Goal: Task Accomplishment & Management: Manage account settings

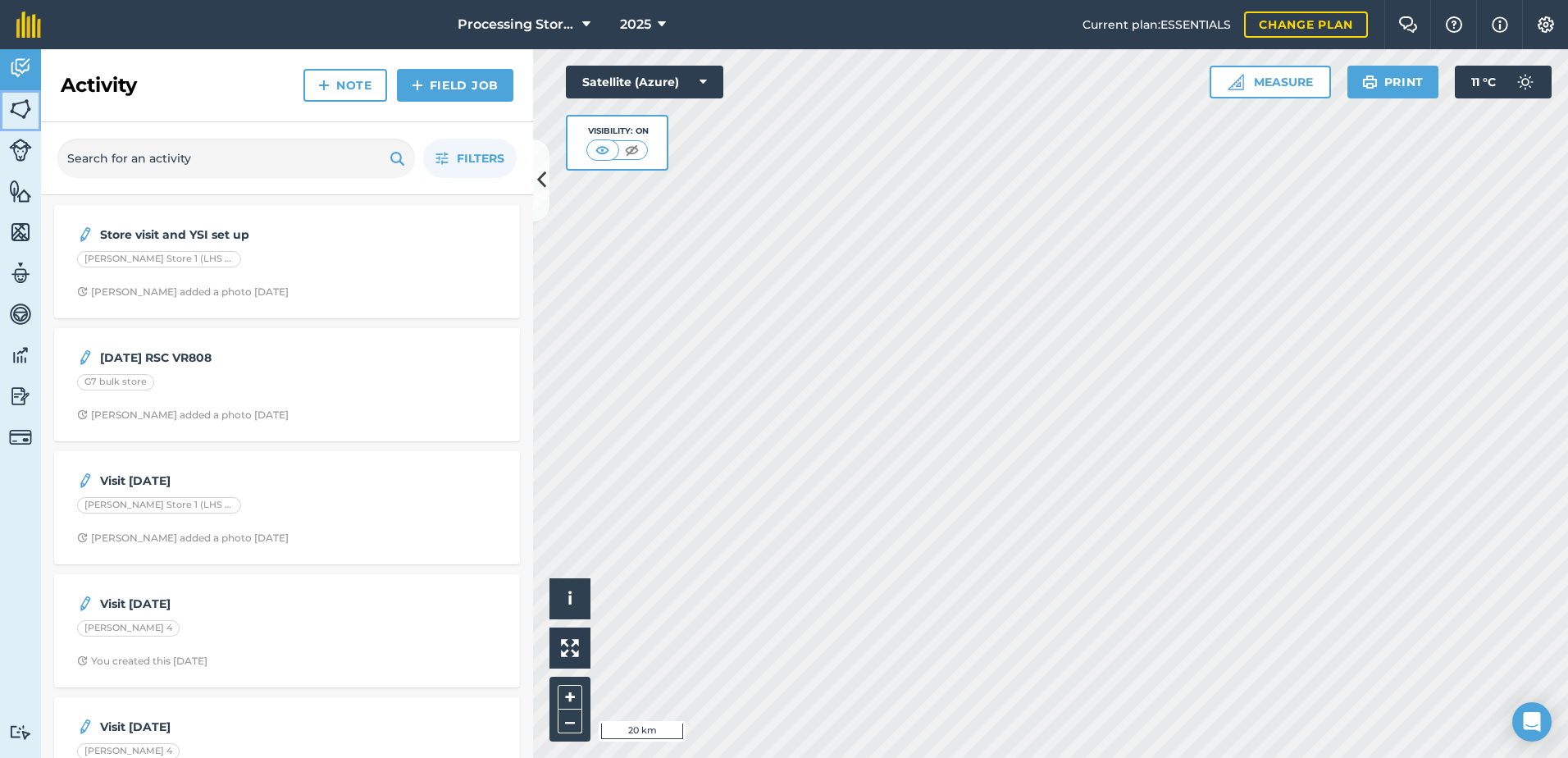
click at [20, 115] on img at bounding box center [20, 108] width 23 height 25
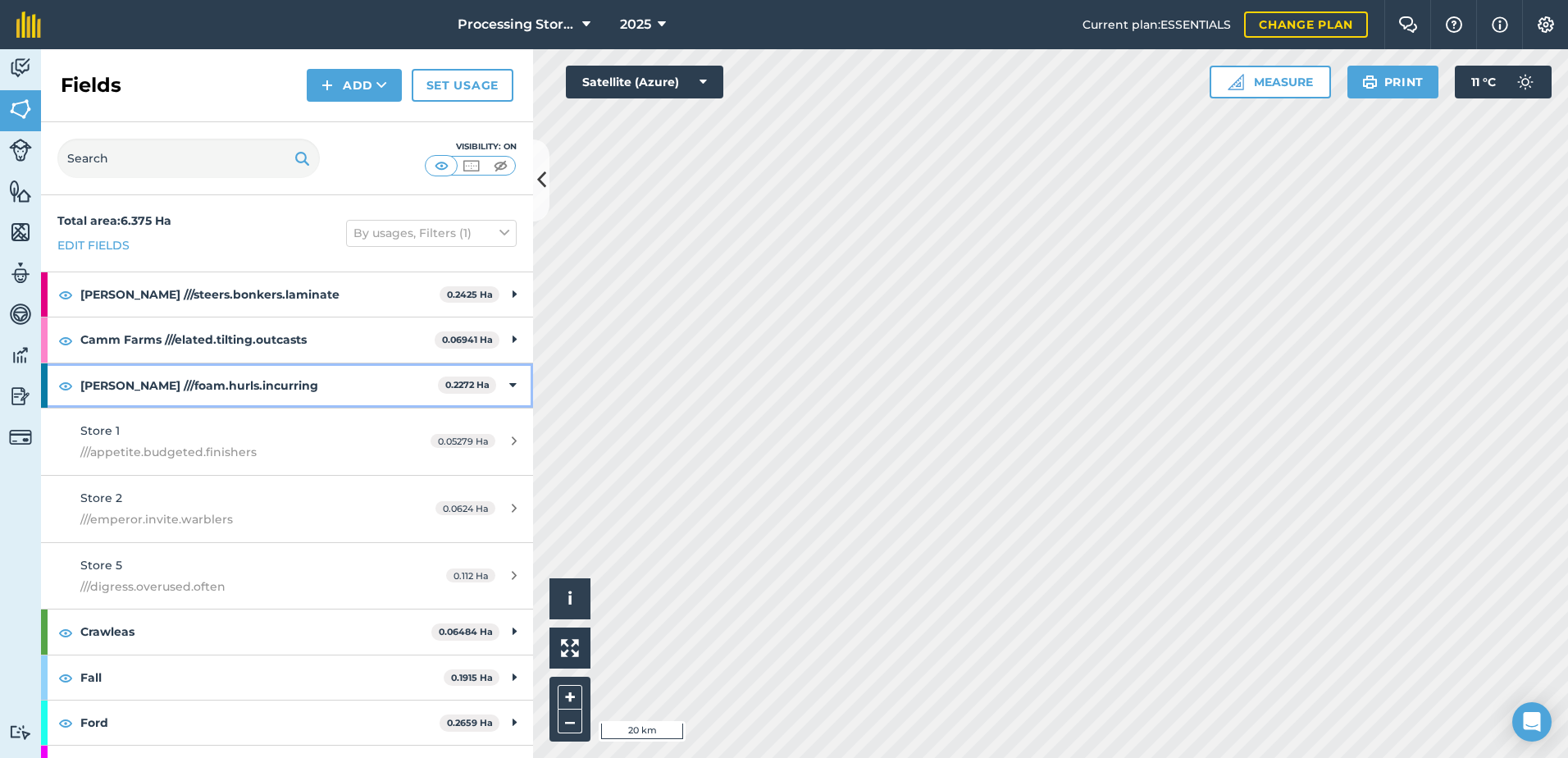
click at [208, 390] on strong "[PERSON_NAME] ///foam.hurls.incurring" at bounding box center [259, 385] width 358 height 44
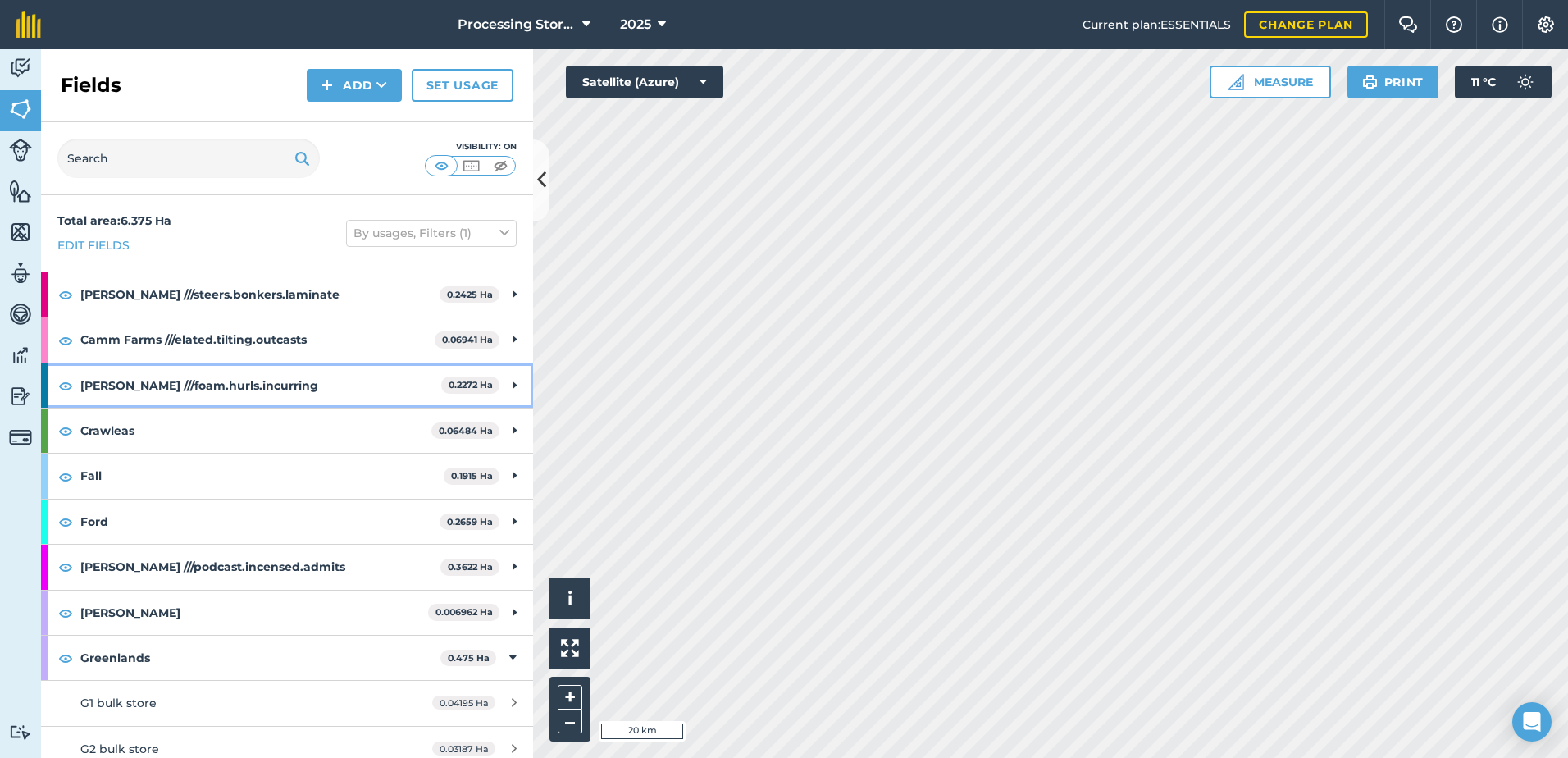
click at [198, 387] on strong "[PERSON_NAME] ///foam.hurls.incurring" at bounding box center [261, 385] width 361 height 44
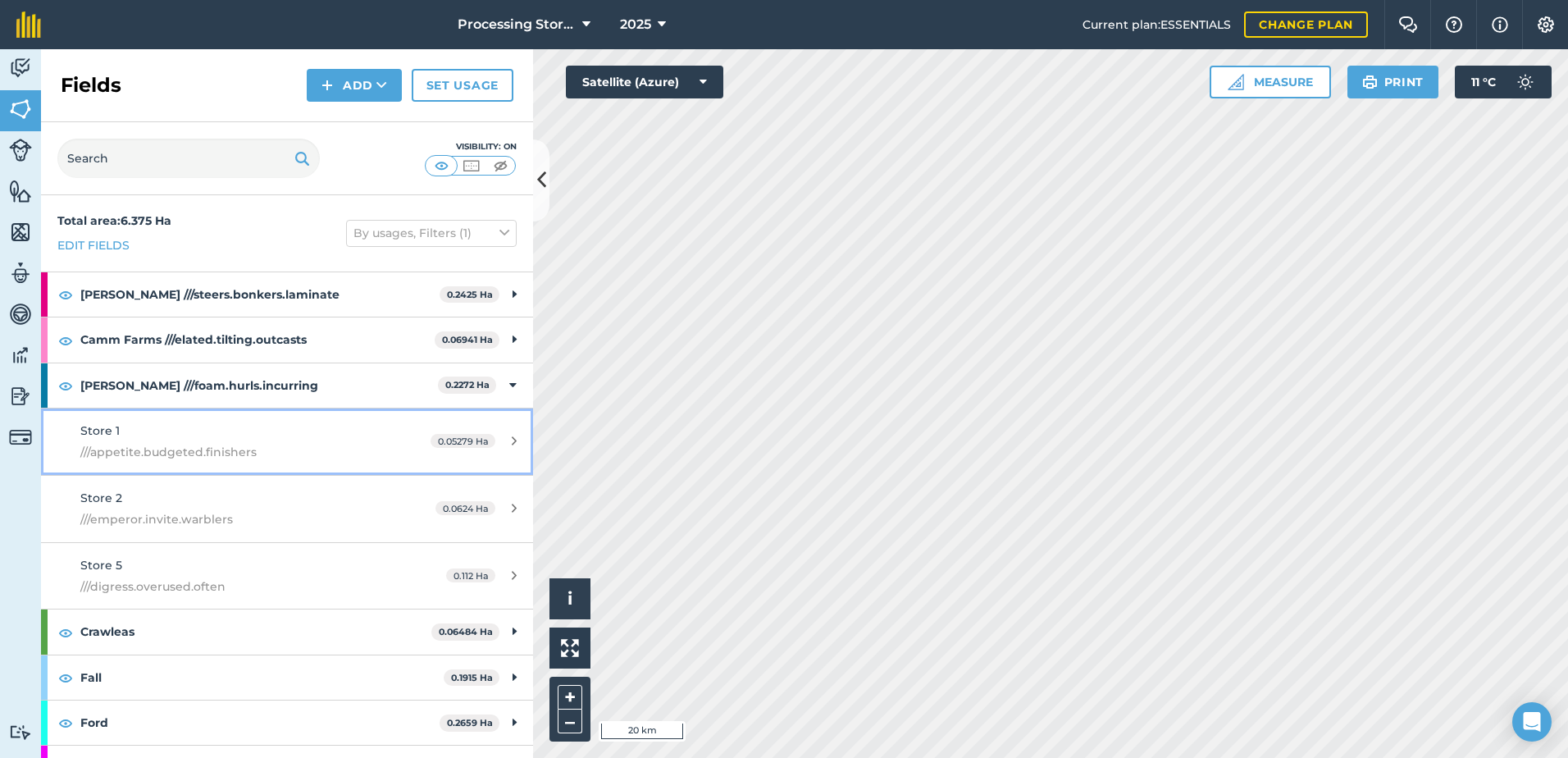
click at [141, 437] on div "Store 1 ///appetite.budgeted.finishers" at bounding box center [235, 442] width 308 height 40
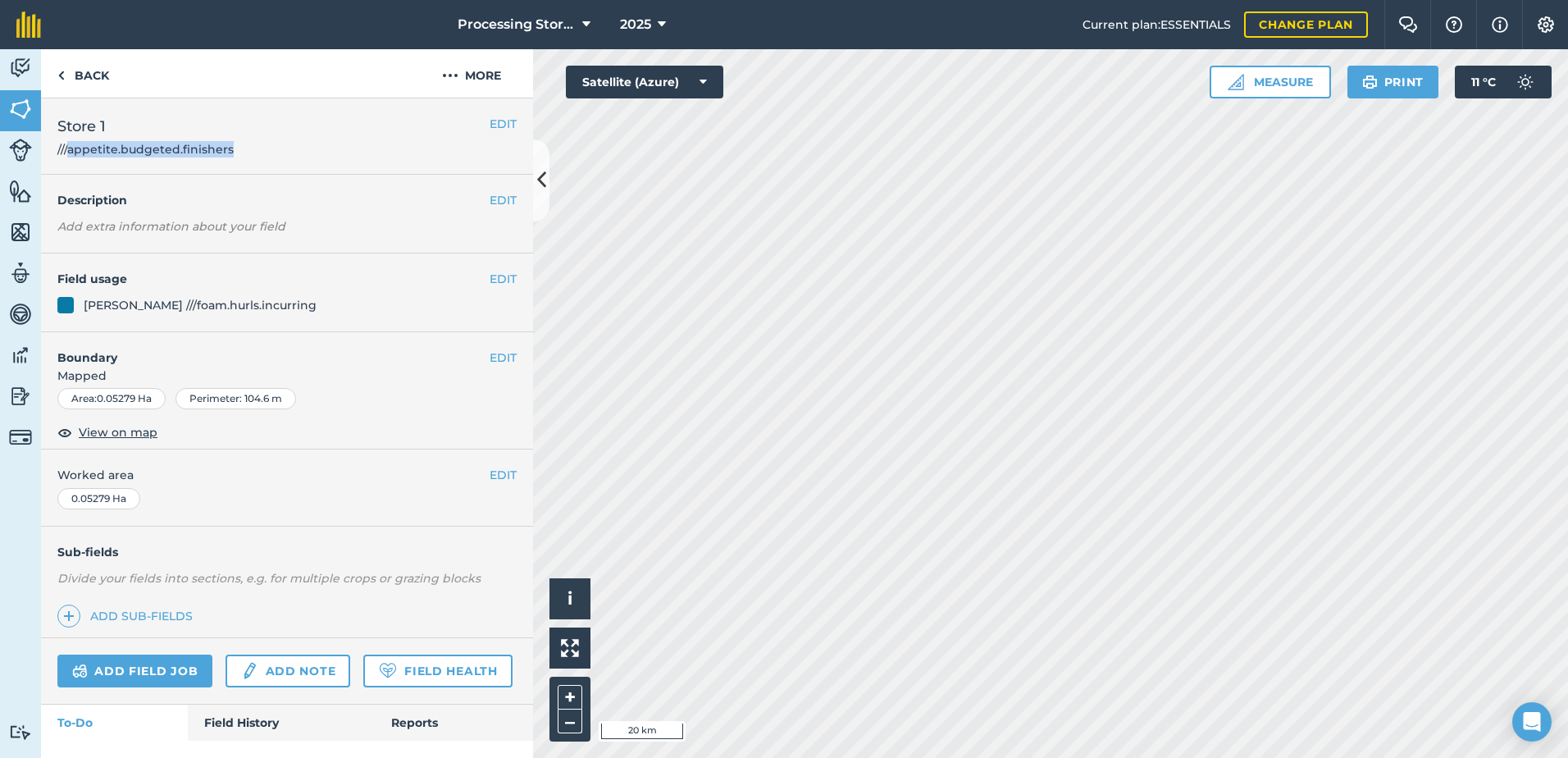
drag, startPoint x: 238, startPoint y: 149, endPoint x: 66, endPoint y: 166, distance: 172.8
click at [66, 166] on div "EDIT Store 1 ///appetite.budgeted.finishers" at bounding box center [287, 136] width 492 height 76
copy span "appetite.budgeted.finishers"
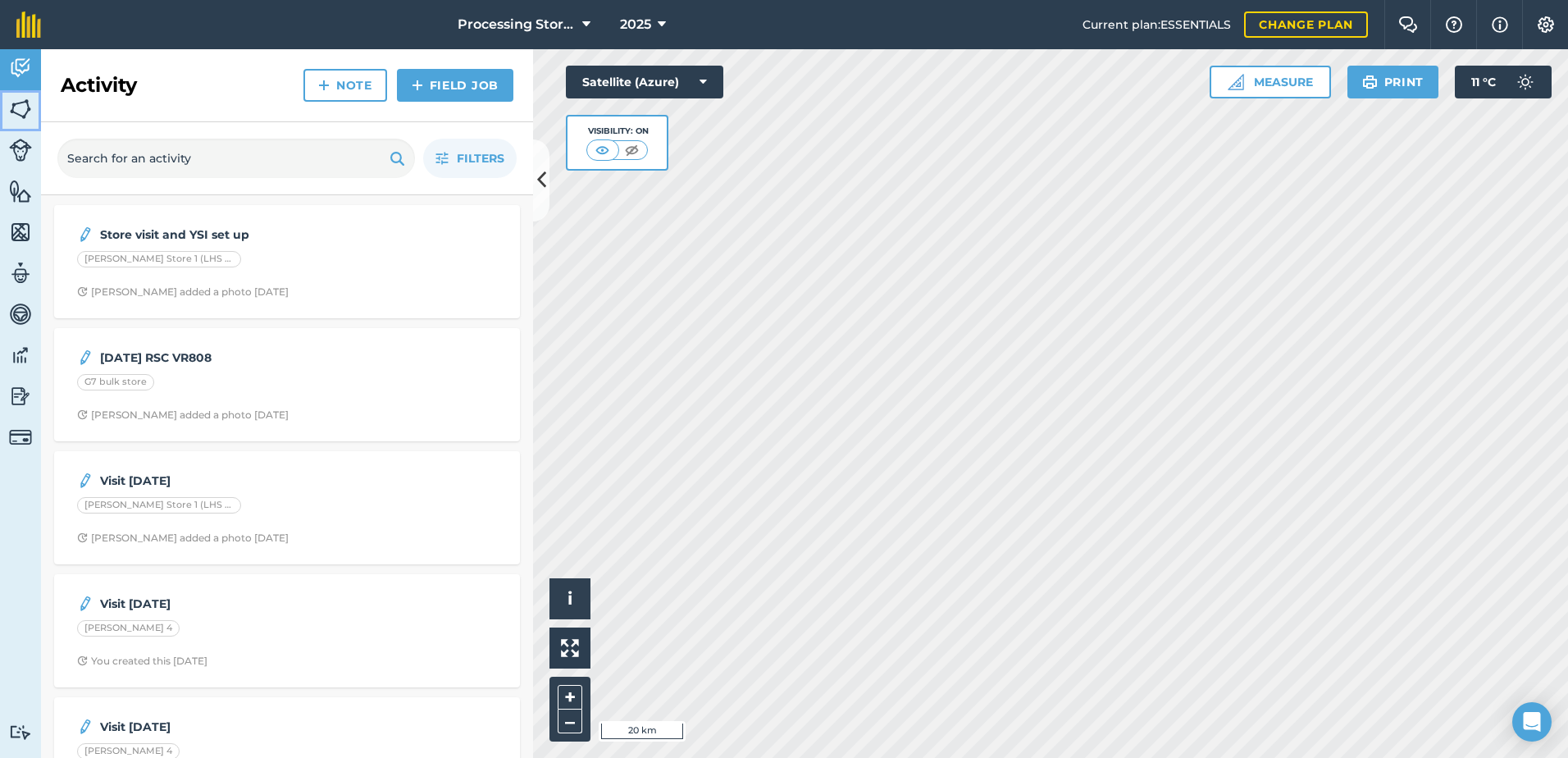
click at [26, 106] on img at bounding box center [20, 108] width 23 height 25
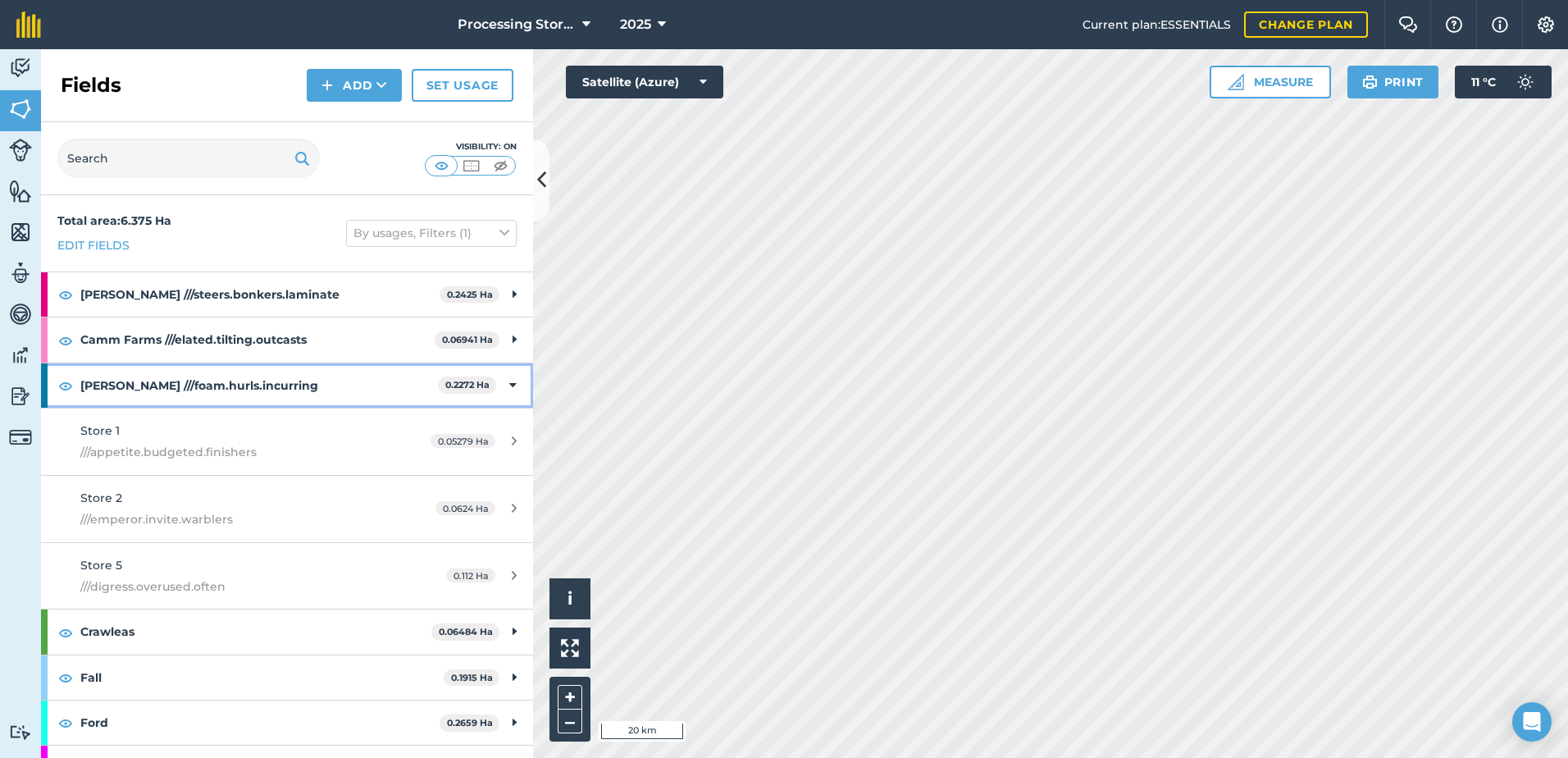
click at [275, 389] on strong "[PERSON_NAME] ///foam.hurls.incurring" at bounding box center [259, 385] width 358 height 44
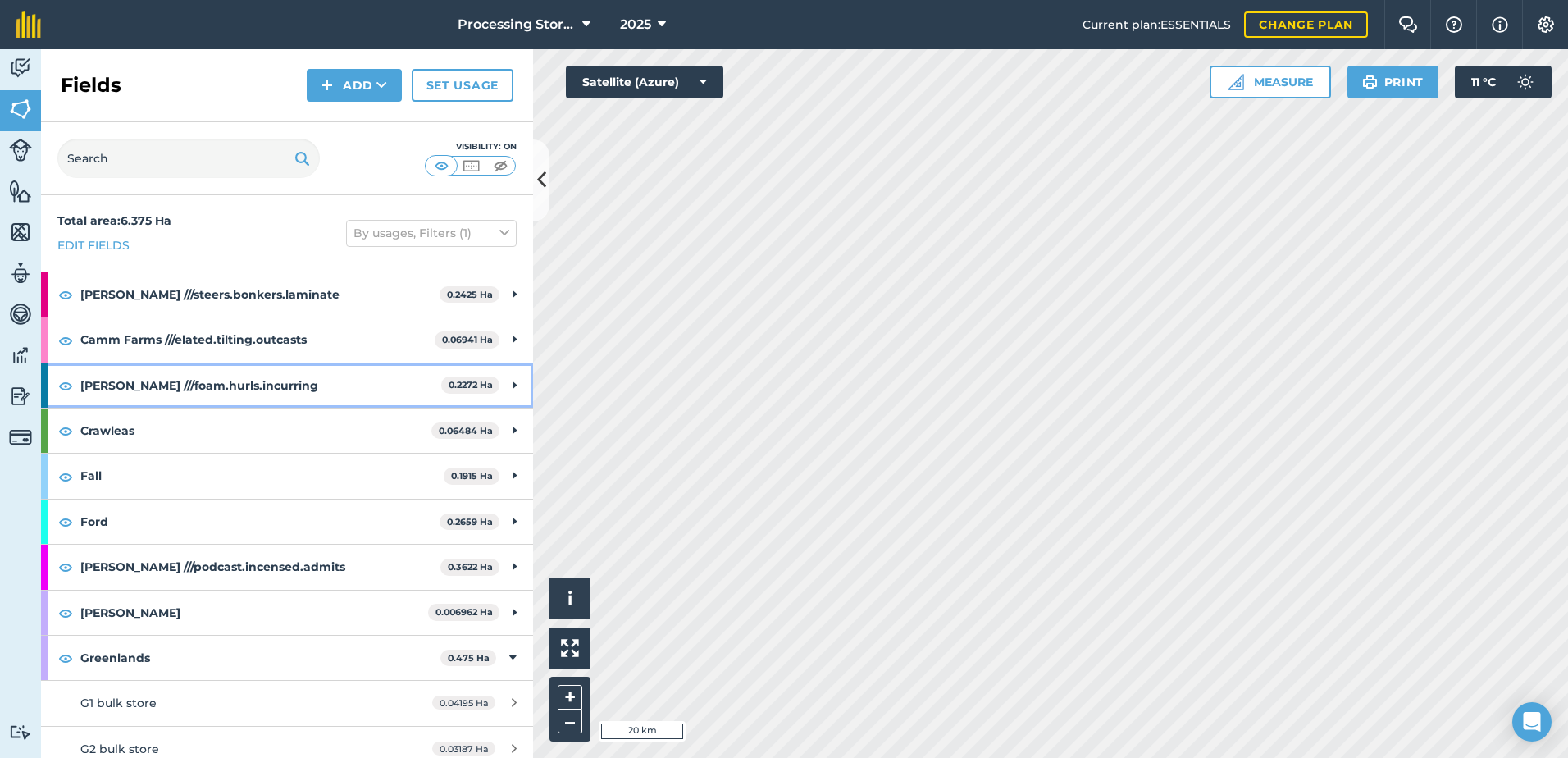
click at [111, 388] on strong "[PERSON_NAME] ///foam.hurls.incurring" at bounding box center [261, 385] width 361 height 44
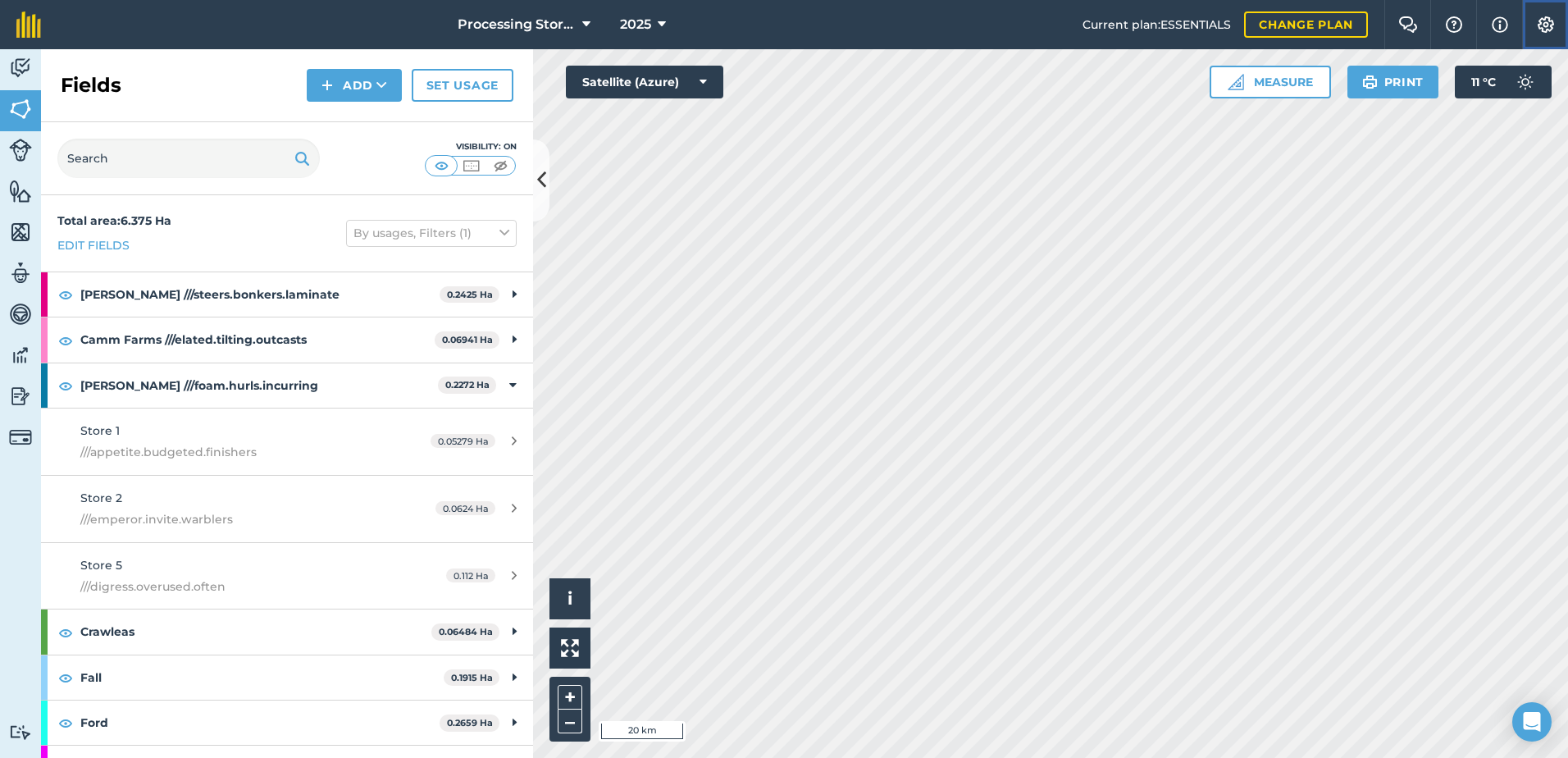
click at [1538, 25] on img at bounding box center [1546, 25] width 20 height 17
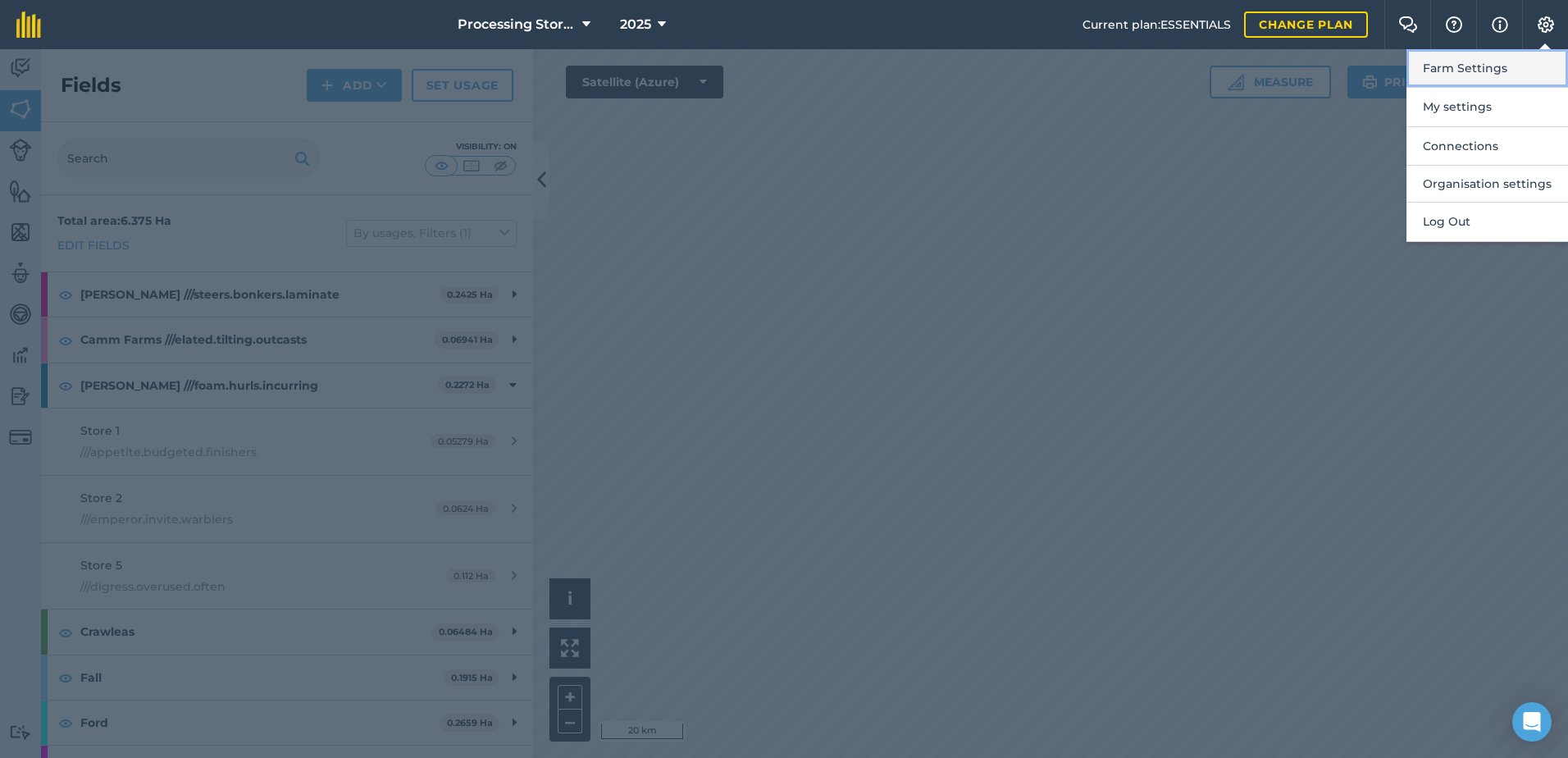
click at [1493, 81] on button "Farm Settings" at bounding box center [1487, 68] width 162 height 38
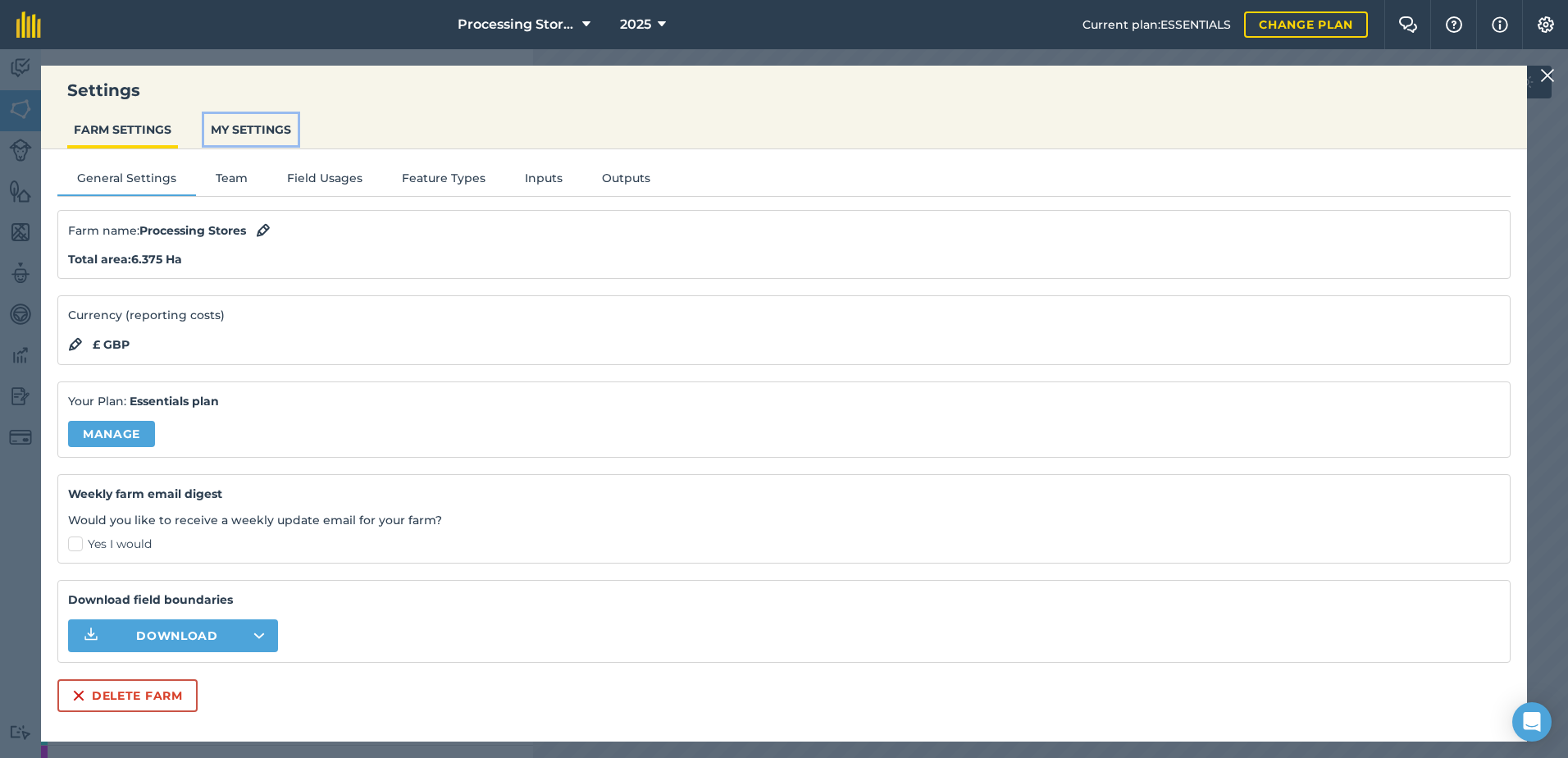
click at [269, 129] on button "MY SETTINGS" at bounding box center [250, 130] width 94 height 32
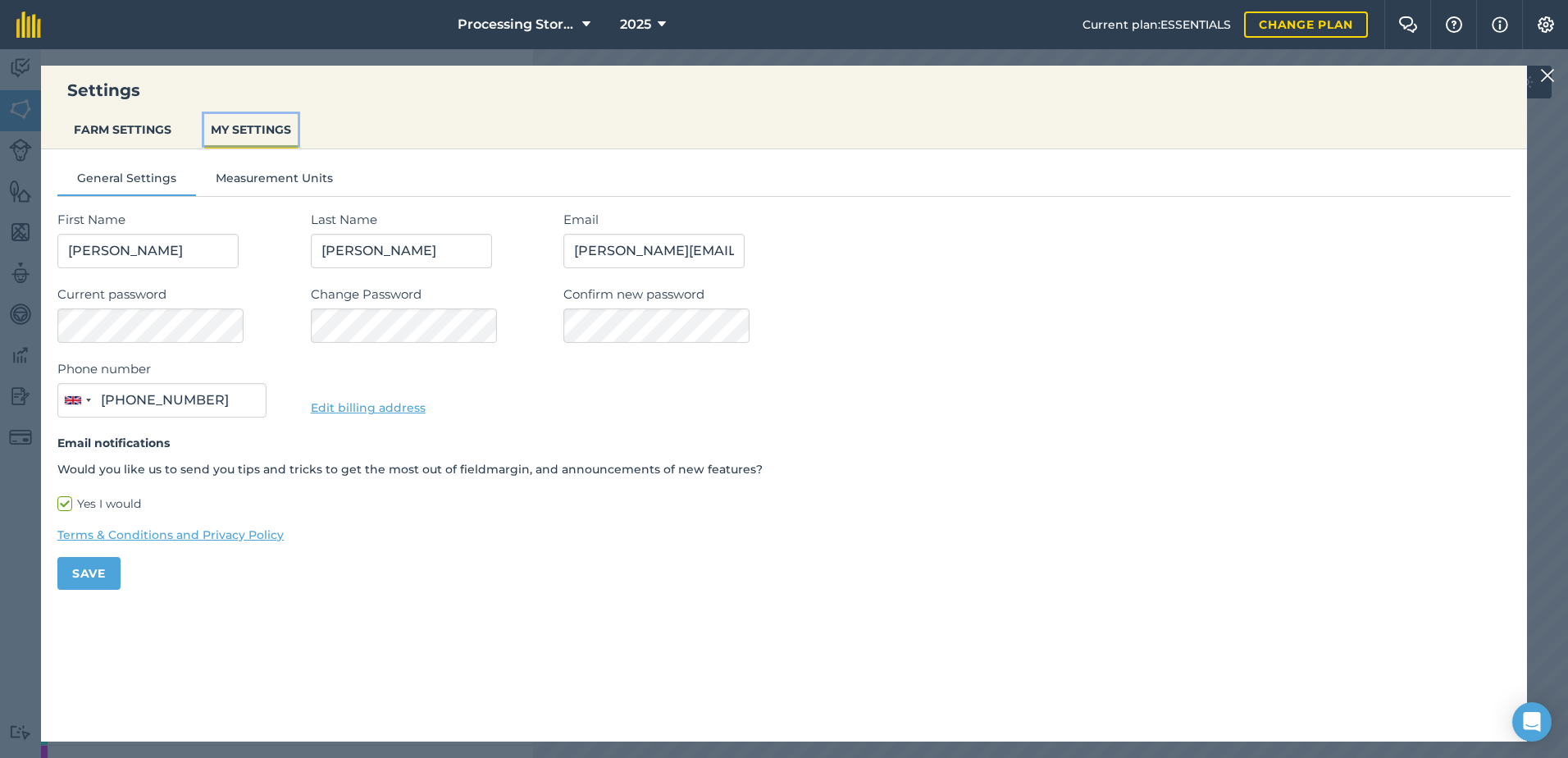
type input "07739 208245"
click at [140, 125] on button "FARM SETTINGS" at bounding box center [122, 130] width 110 height 32
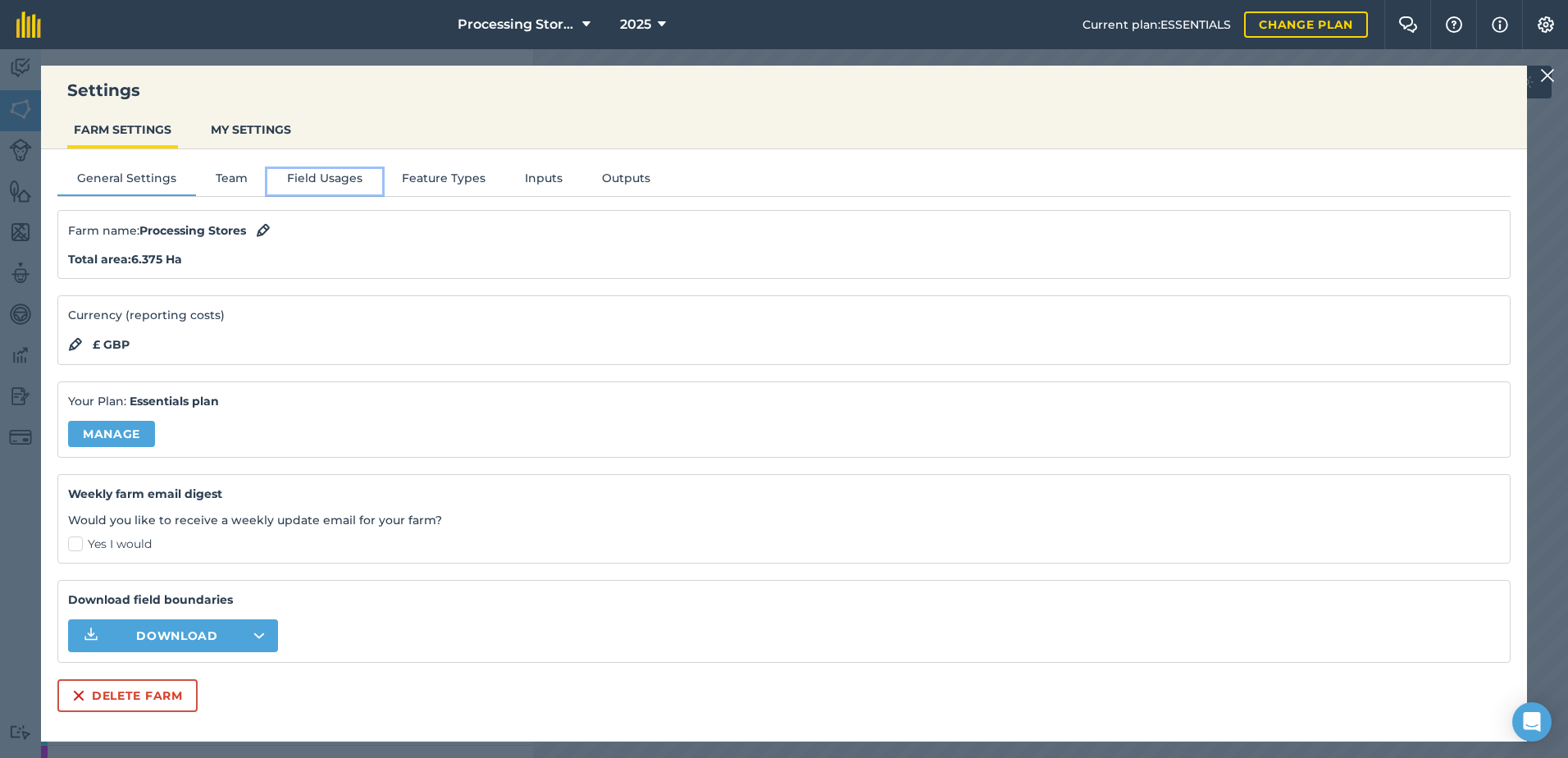
click at [338, 184] on button "Field Usages" at bounding box center [324, 180] width 115 height 25
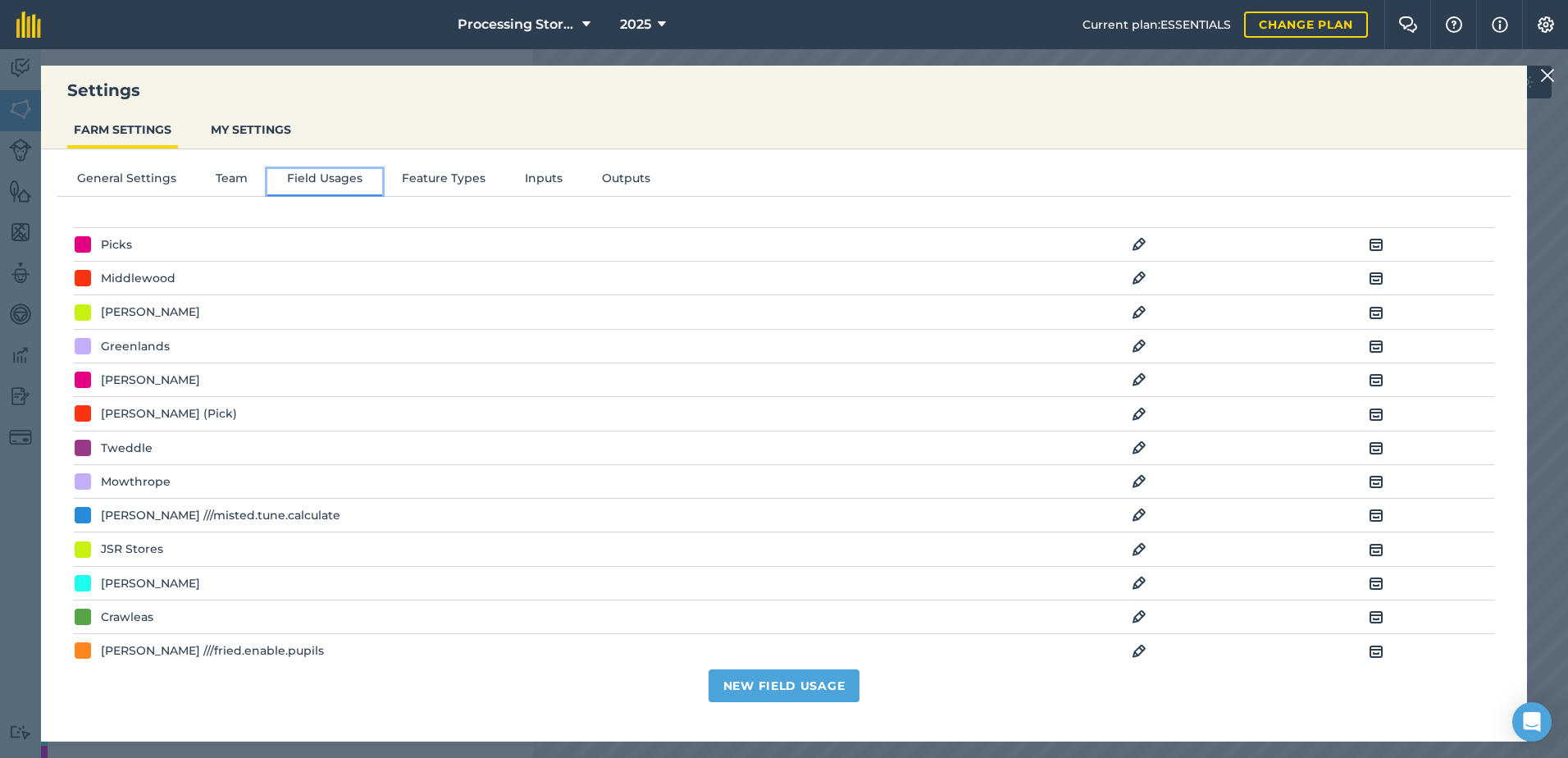
scroll to position [164, 0]
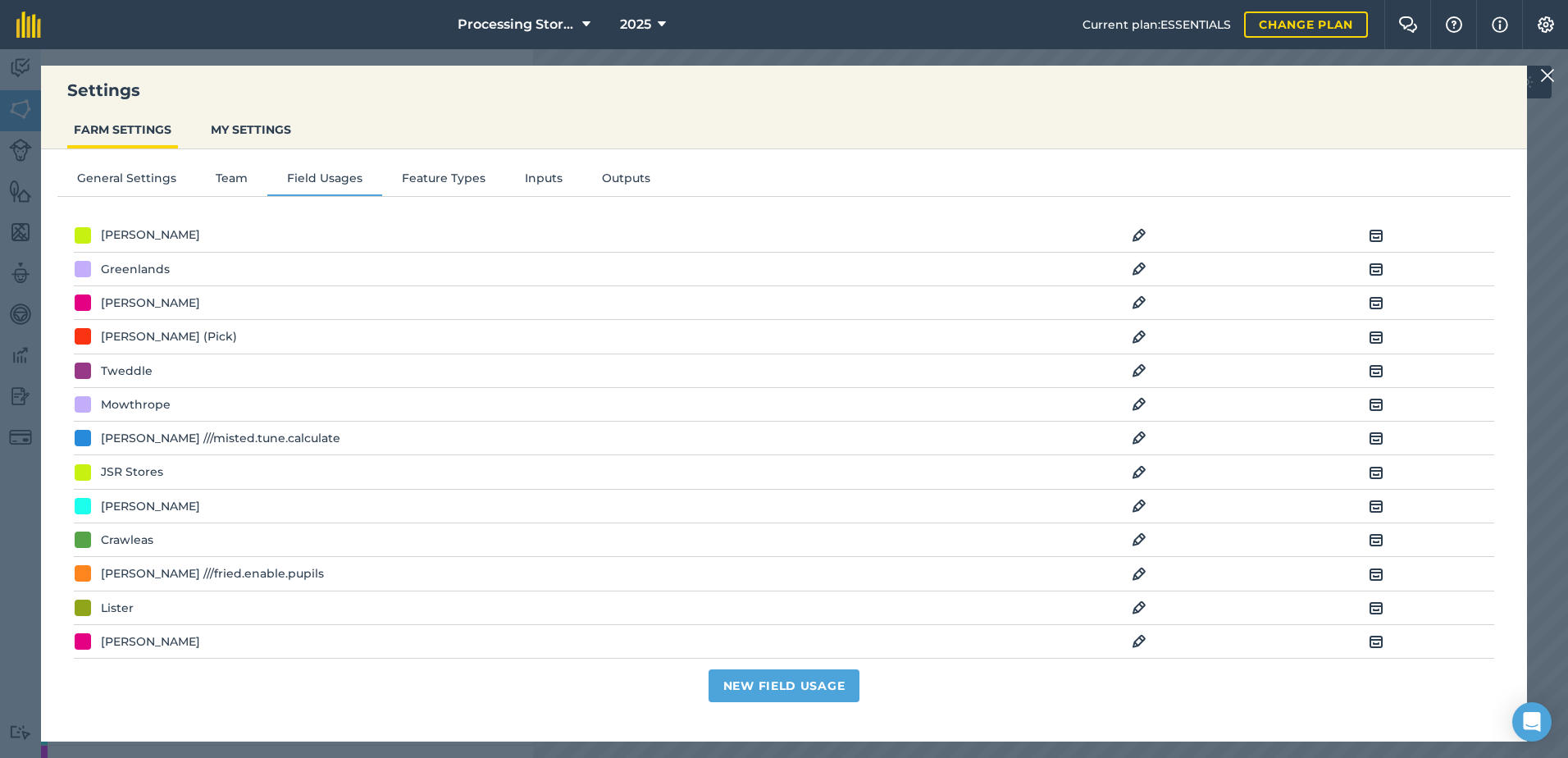
click at [222, 572] on div "[PERSON_NAME] ///fried.enable.pupils" at bounding box center [212, 574] width 223 height 18
click at [1132, 576] on img at bounding box center [1139, 575] width 15 height 20
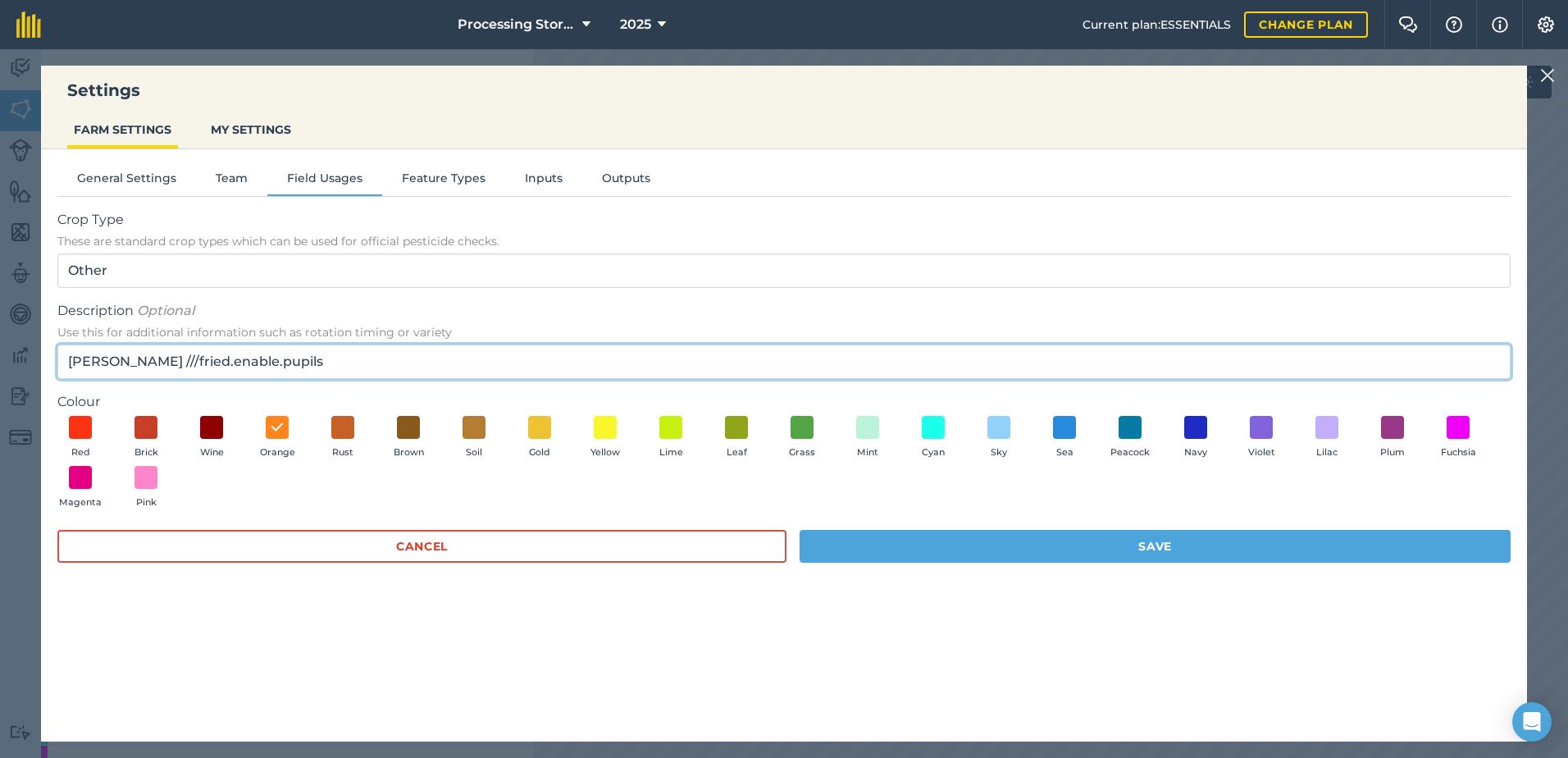
drag, startPoint x: 287, startPoint y: 365, endPoint x: 121, endPoint y: 370, distance: 166.1
click at [121, 370] on input "[PERSON_NAME] ///fried.enable.pupils" at bounding box center [784, 362] width 1454 height 34
paste input "YO32 5RQ"
type input "[PERSON_NAME] YO32 5RQ"
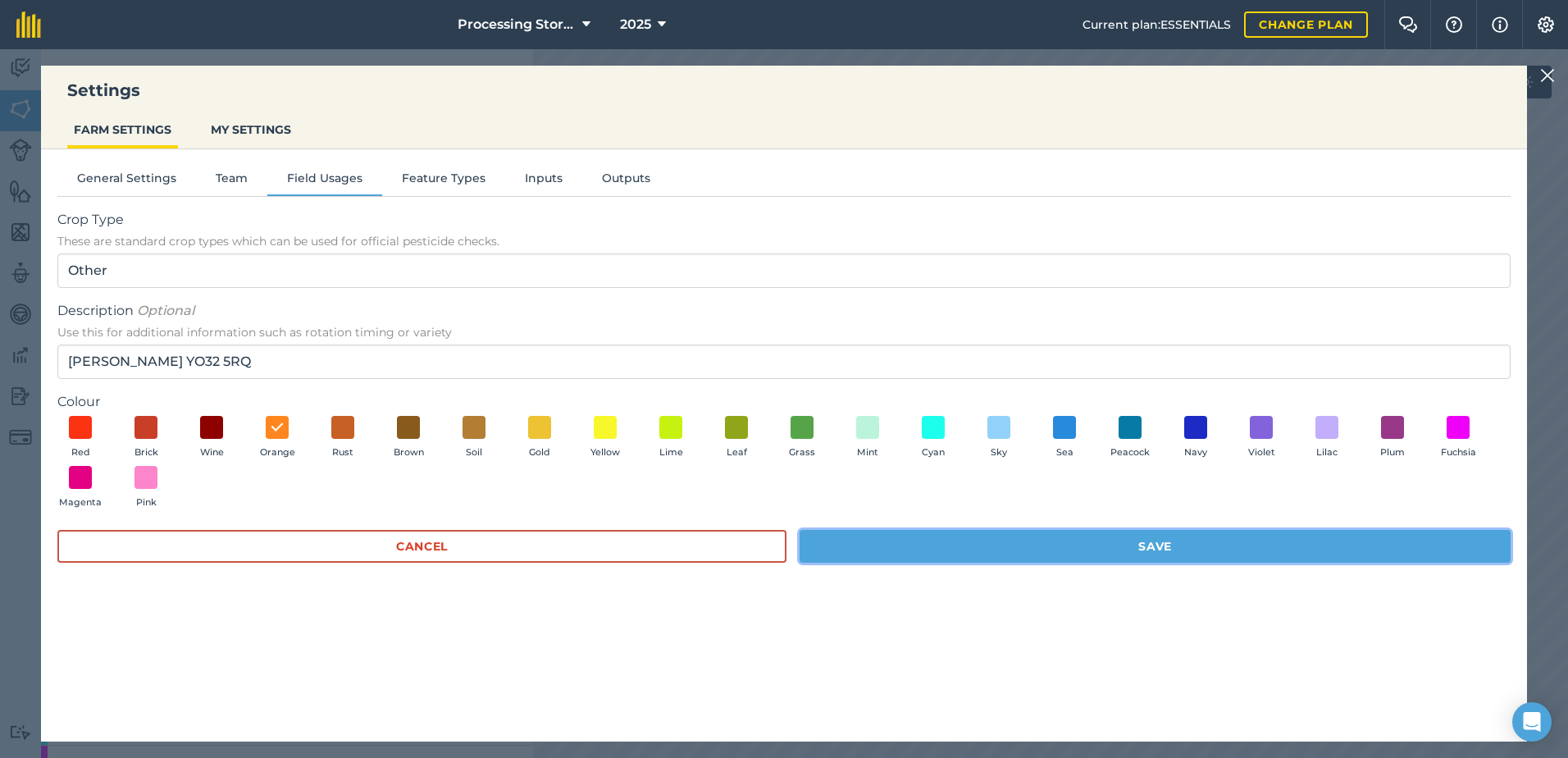
click at [957, 550] on button "Save" at bounding box center [1155, 546] width 712 height 33
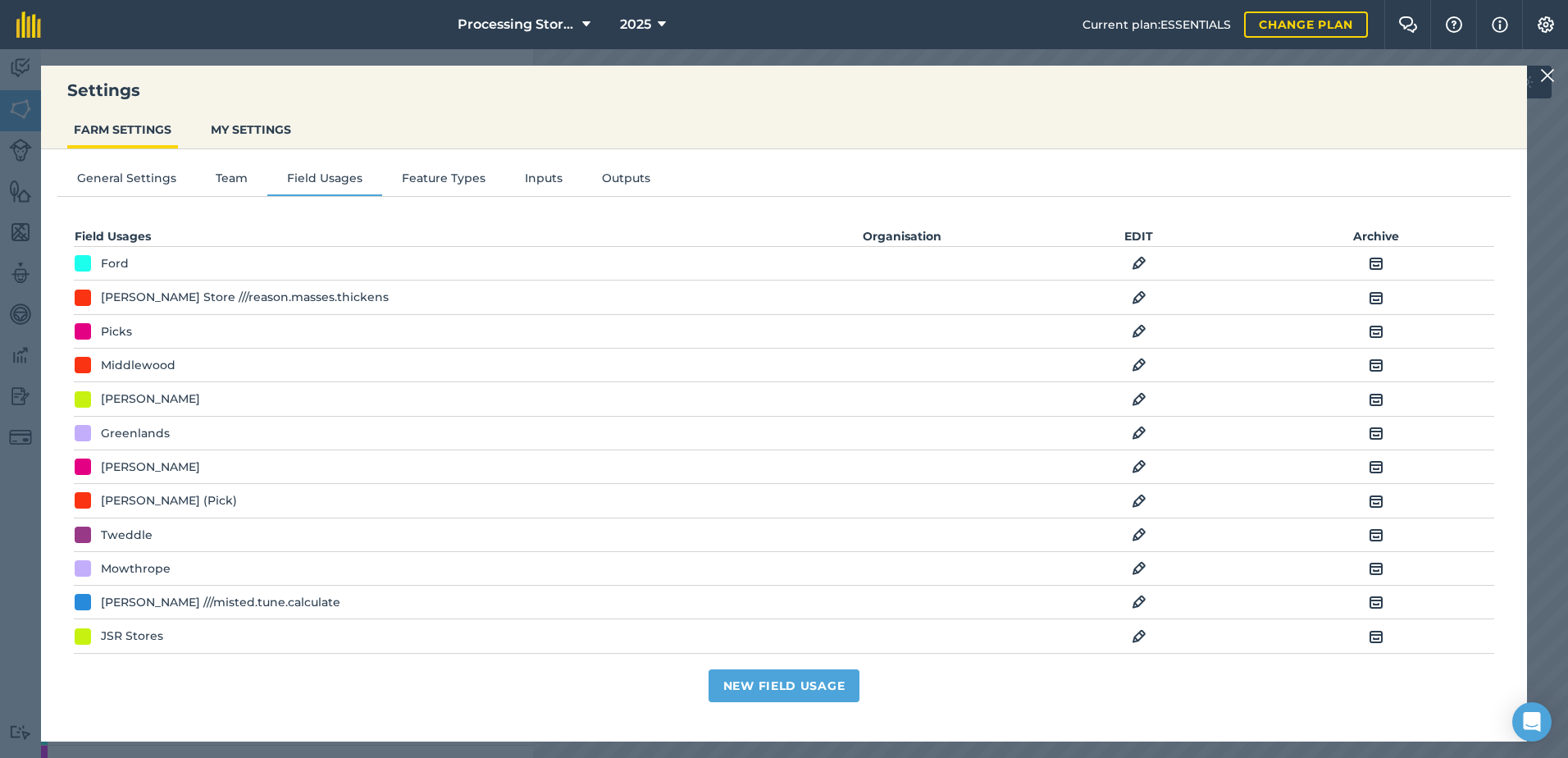
click at [1551, 71] on img at bounding box center [1547, 76] width 15 height 20
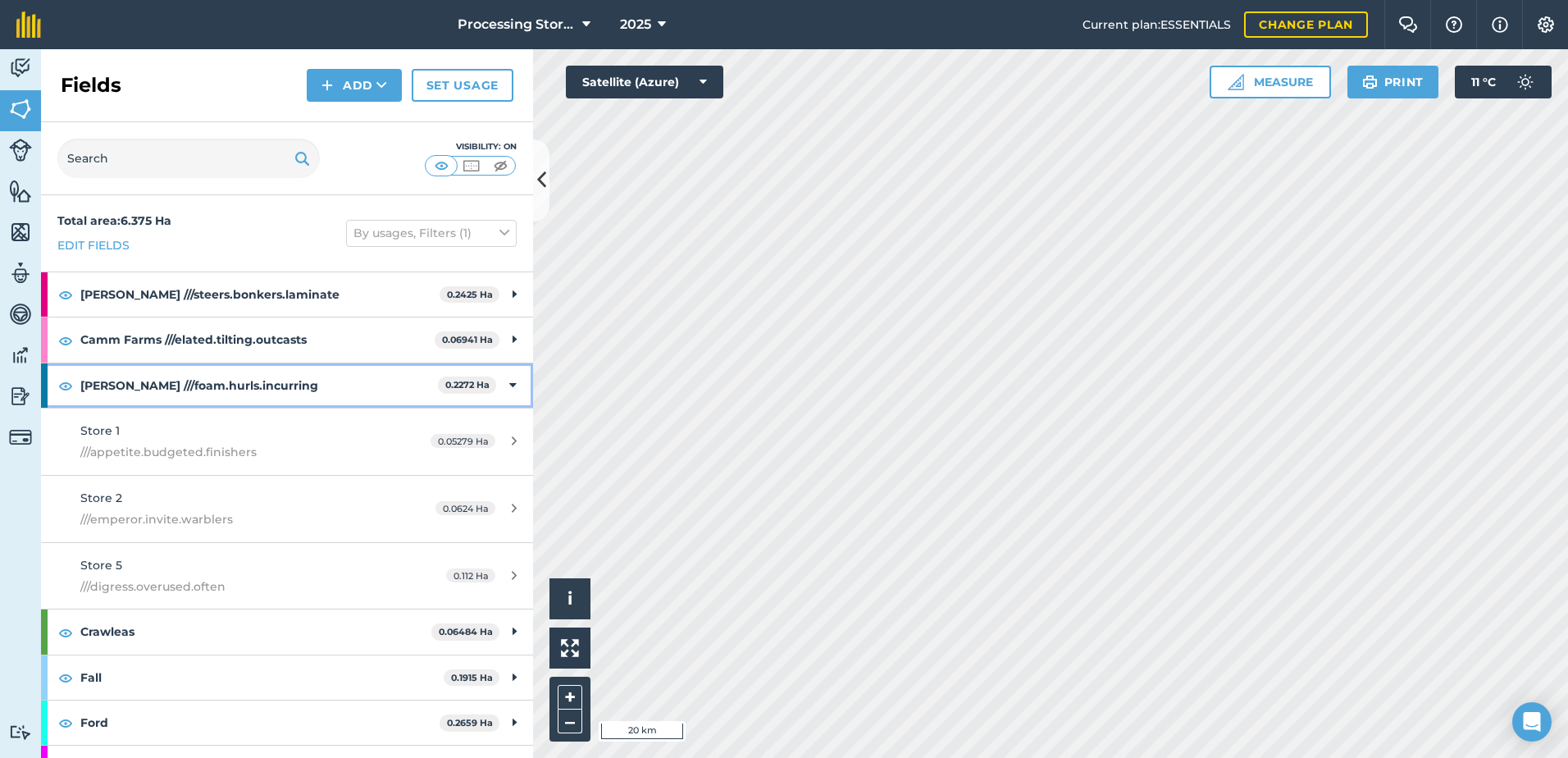
click at [140, 394] on strong "[PERSON_NAME] ///foam.hurls.incurring" at bounding box center [259, 385] width 358 height 44
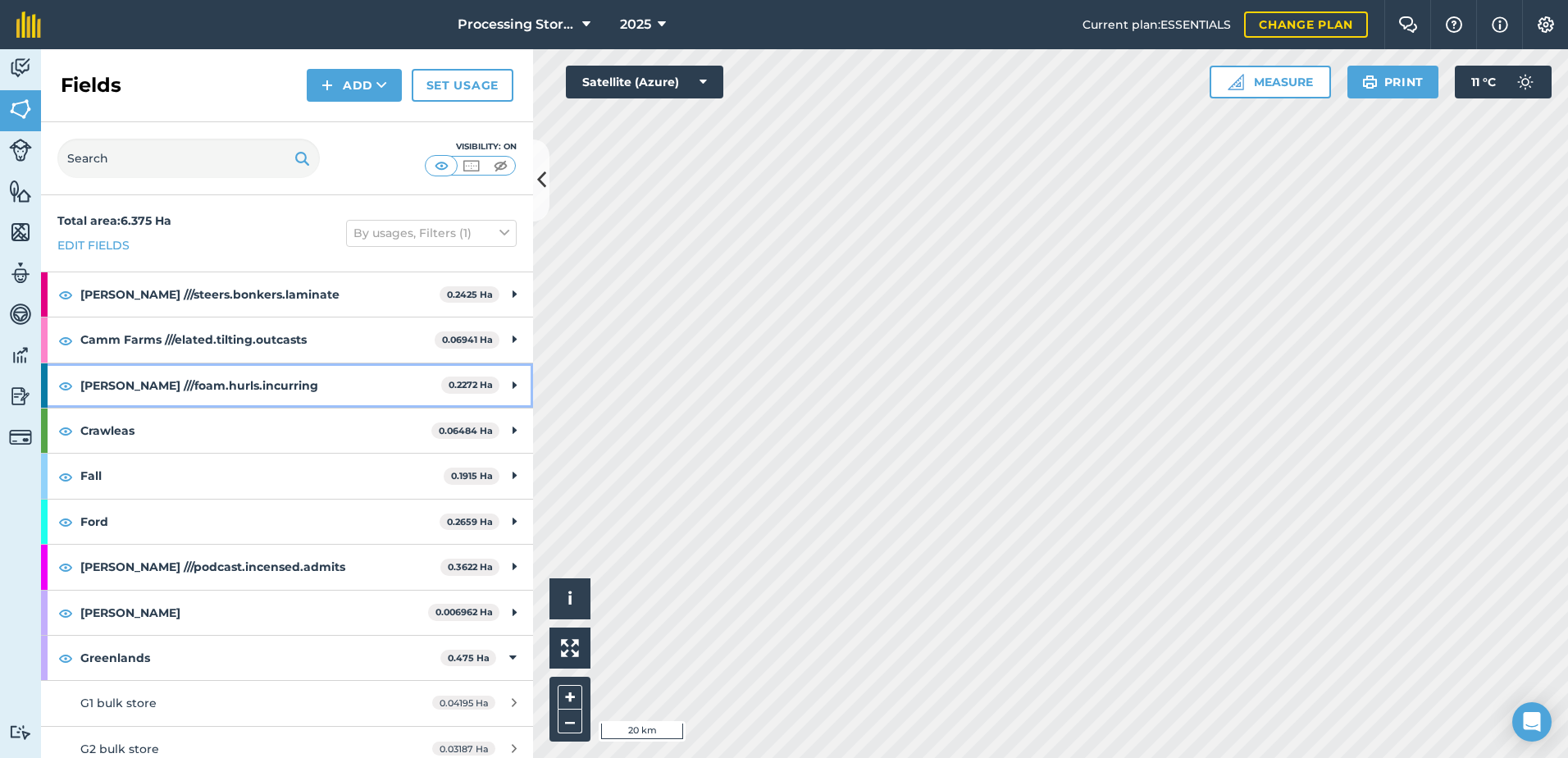
click at [216, 392] on strong "[PERSON_NAME] ///foam.hurls.incurring" at bounding box center [261, 385] width 361 height 44
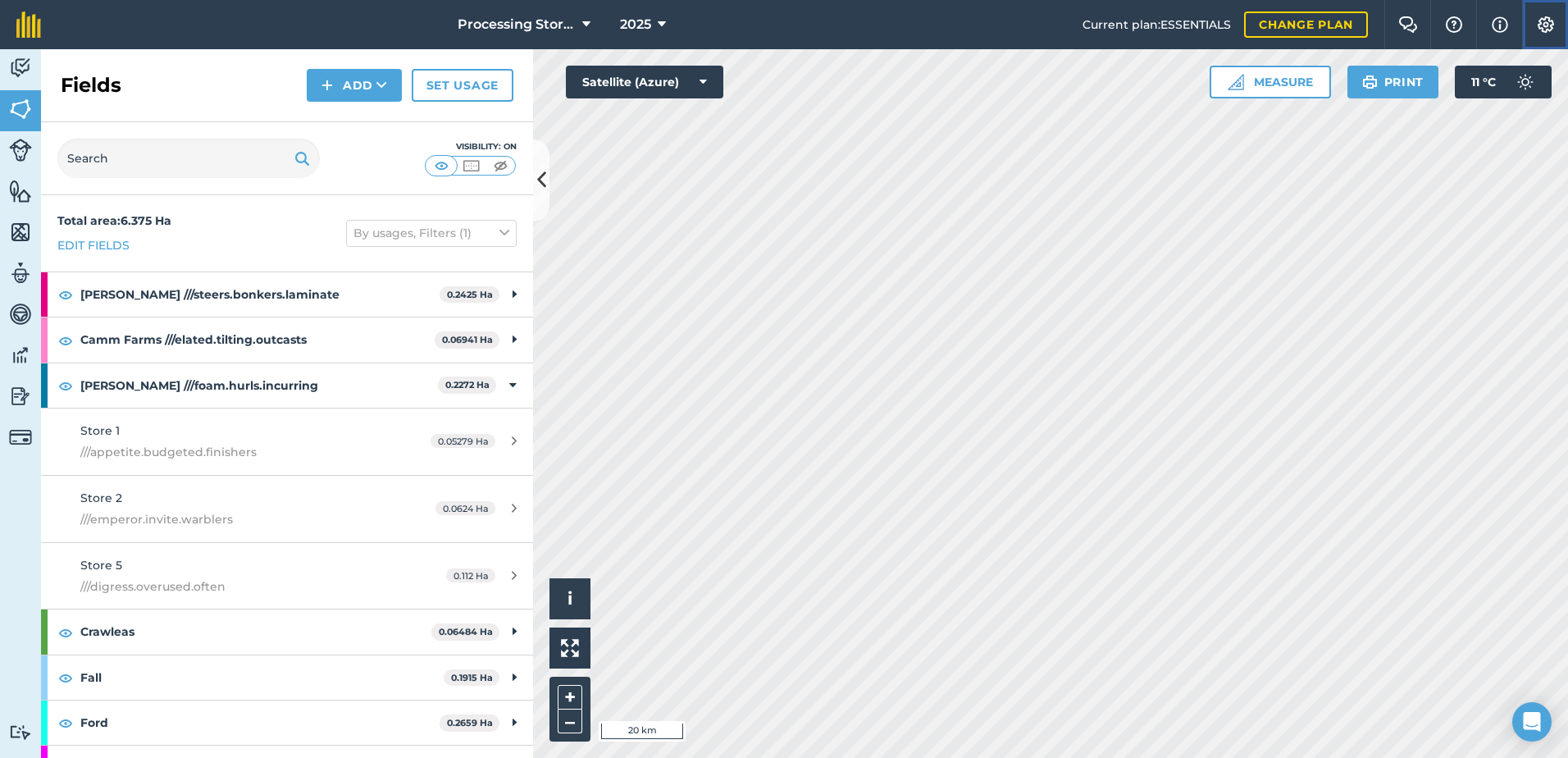
click at [1543, 31] on img at bounding box center [1546, 25] width 20 height 17
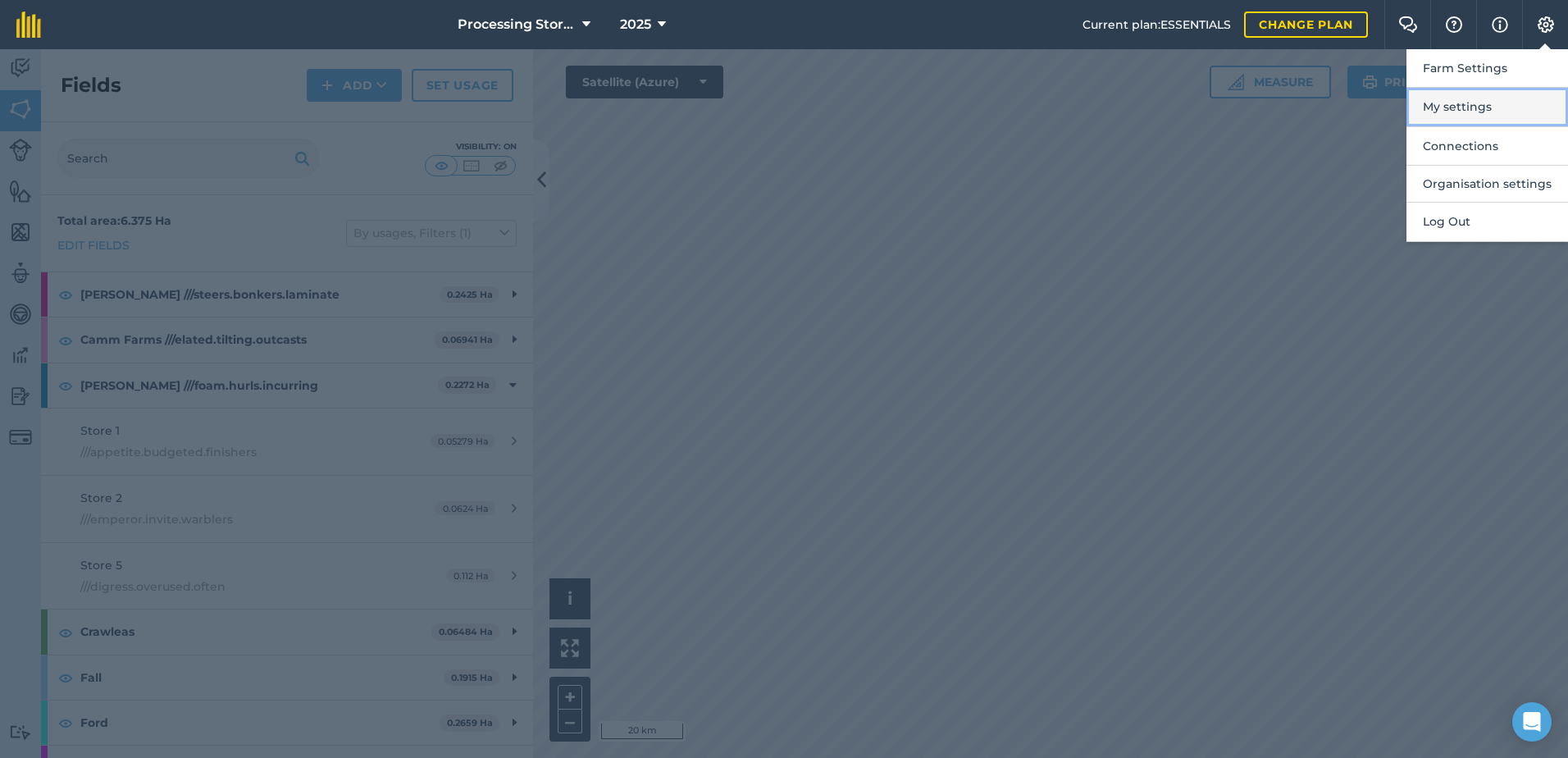
click at [1469, 114] on button "My settings" at bounding box center [1487, 106] width 162 height 38
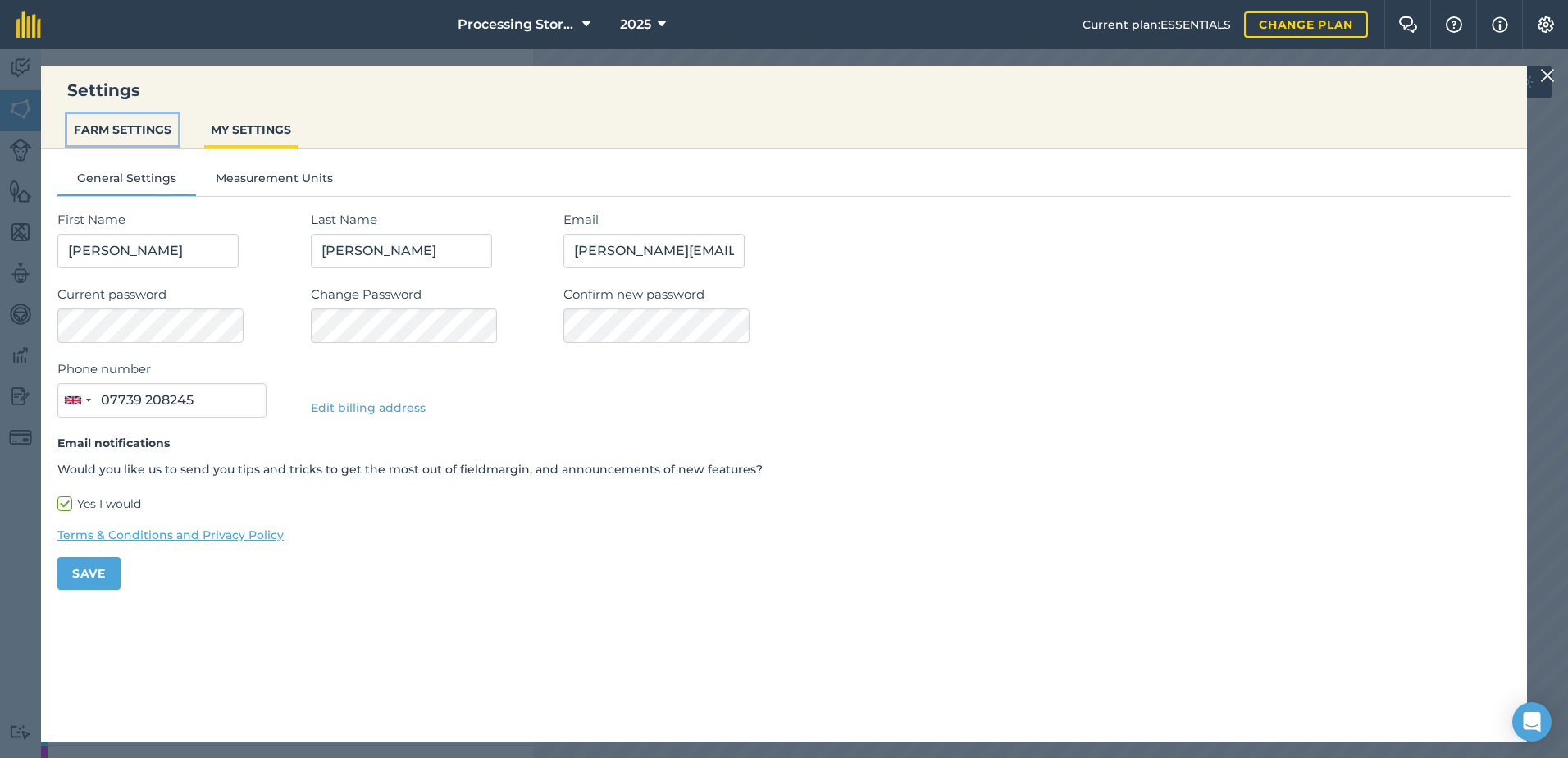
drag, startPoint x: 131, startPoint y: 127, endPoint x: 164, endPoint y: 141, distance: 35.8
click at [135, 130] on button "FARM SETTINGS" at bounding box center [122, 130] width 110 height 32
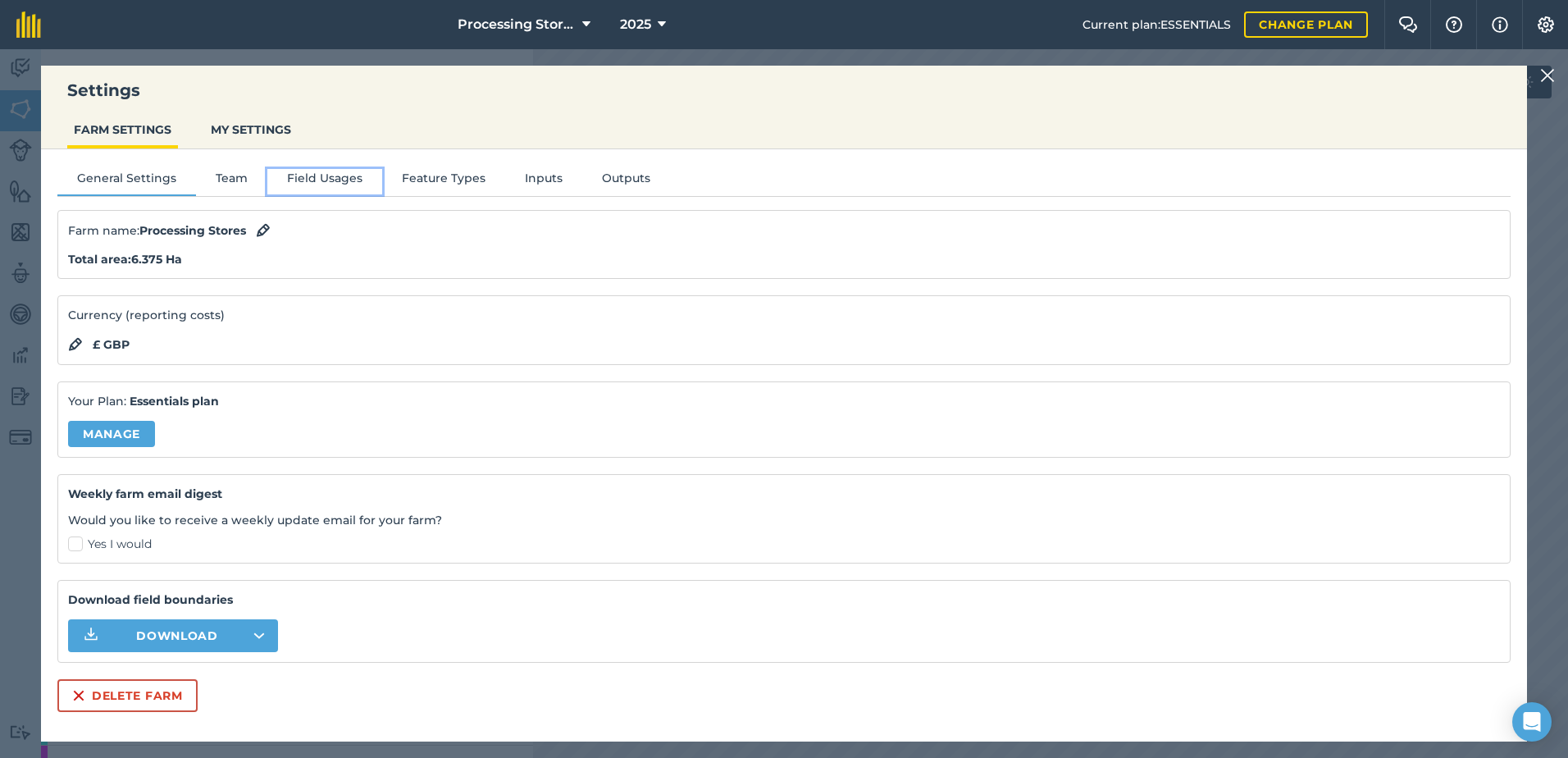
click at [340, 179] on button "Field Usages" at bounding box center [324, 180] width 115 height 25
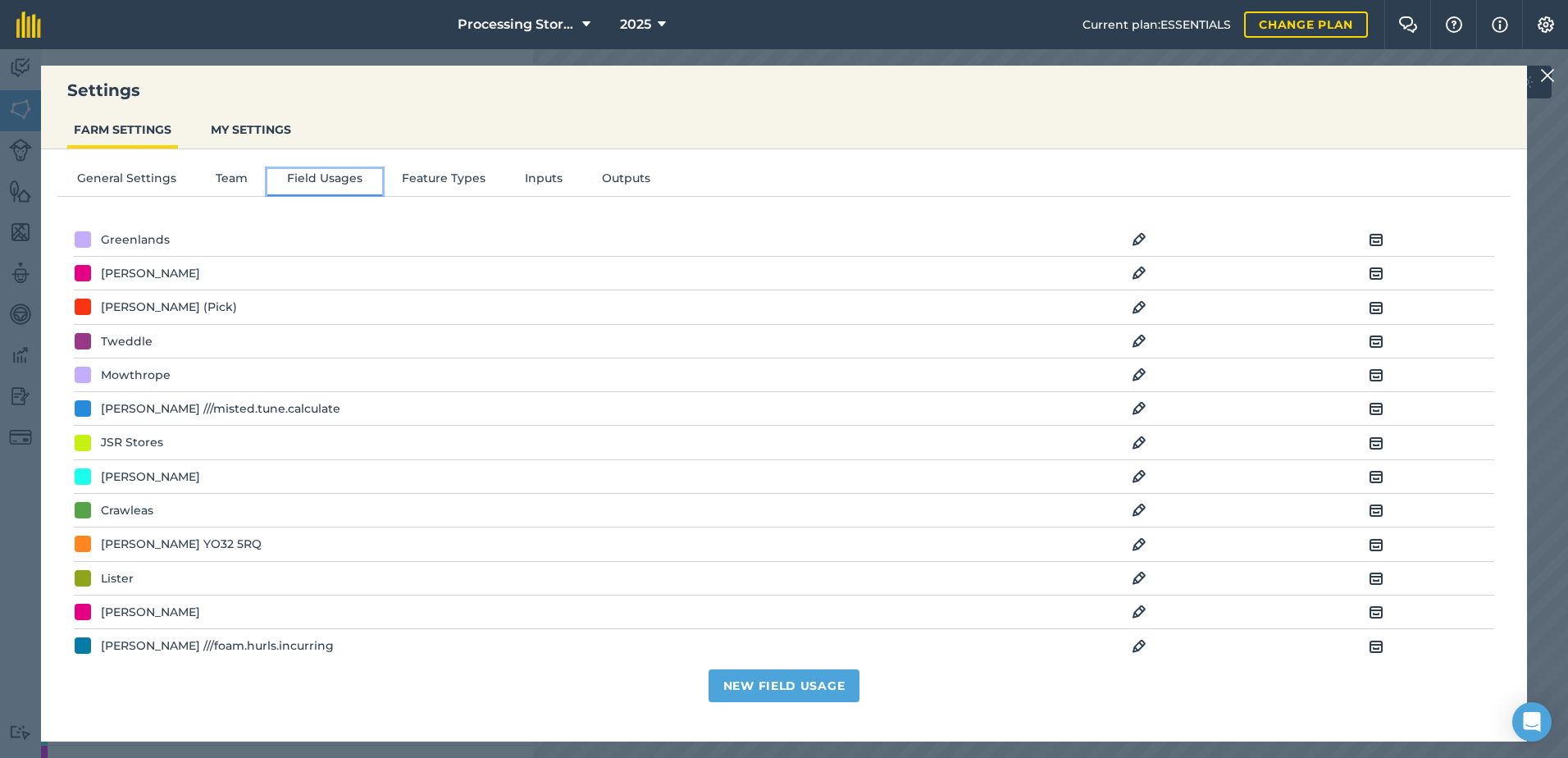
scroll to position [246, 0]
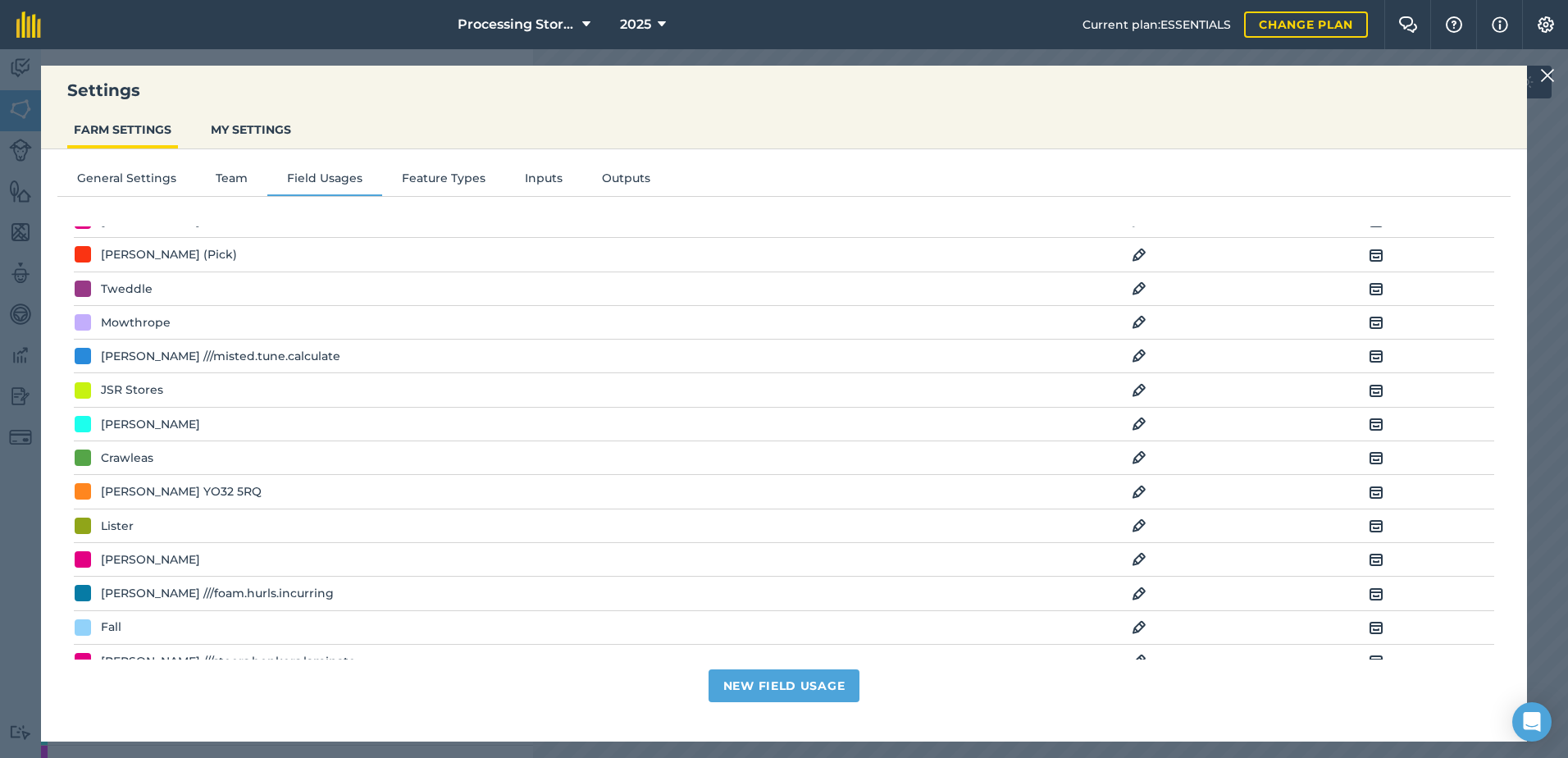
click at [1546, 76] on img at bounding box center [1547, 76] width 15 height 20
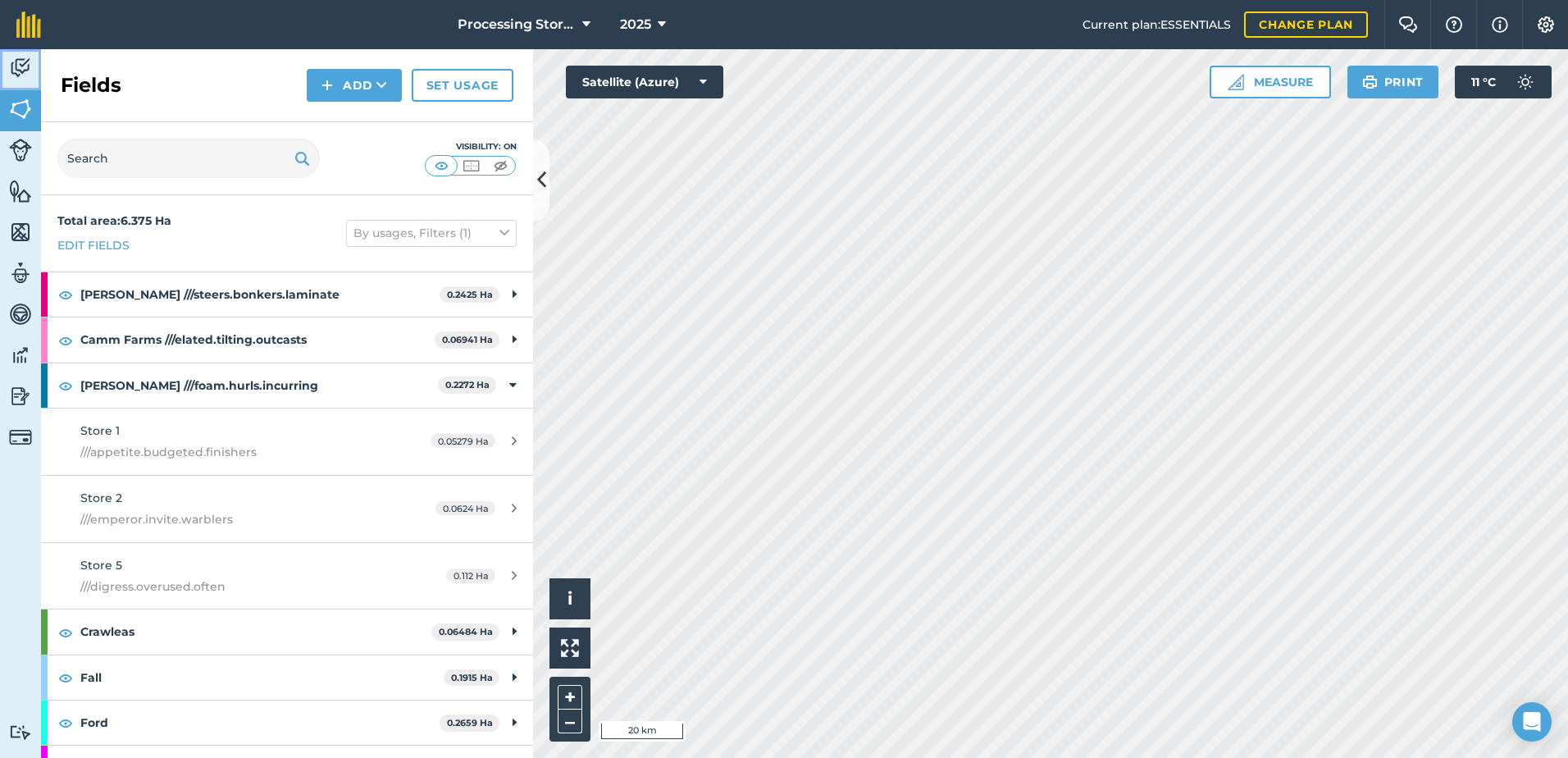
click at [25, 69] on img at bounding box center [20, 68] width 23 height 25
